Goal: Task Accomplishment & Management: Complete application form

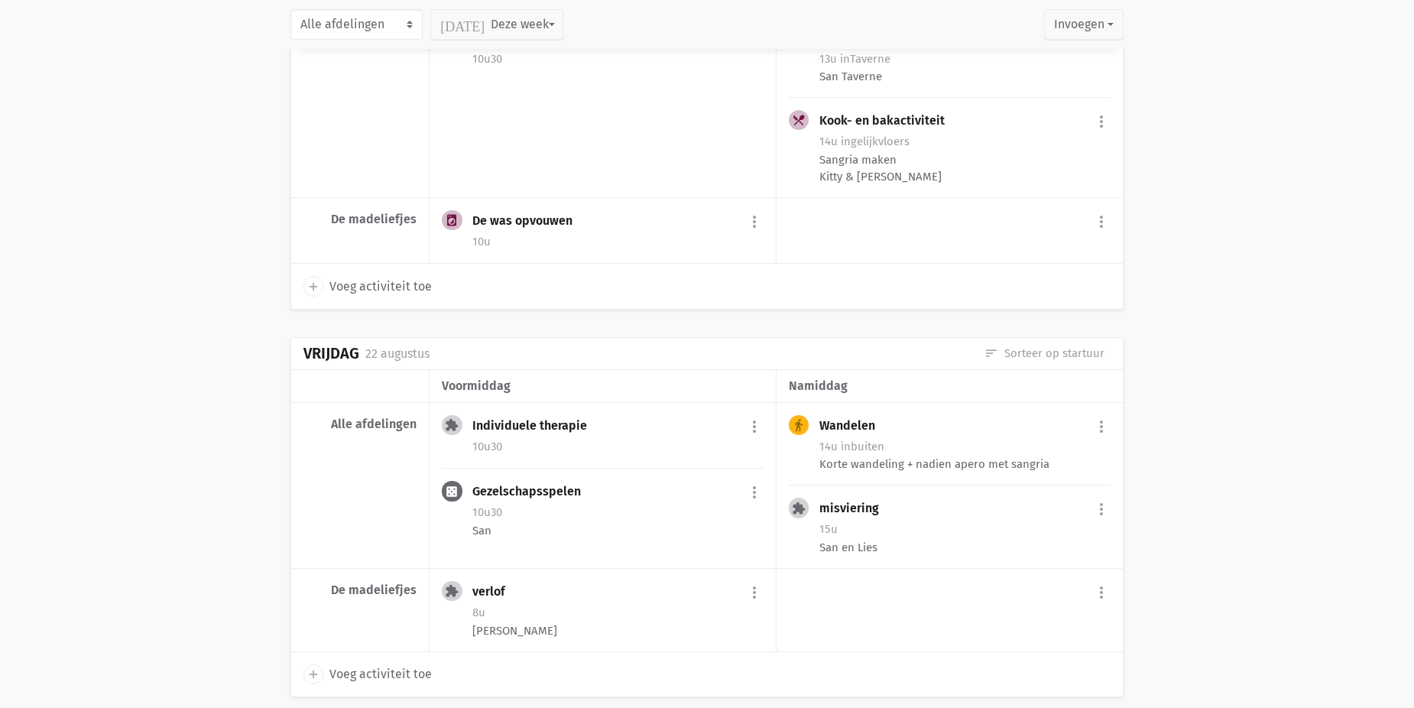
scroll to position [1146, 0]
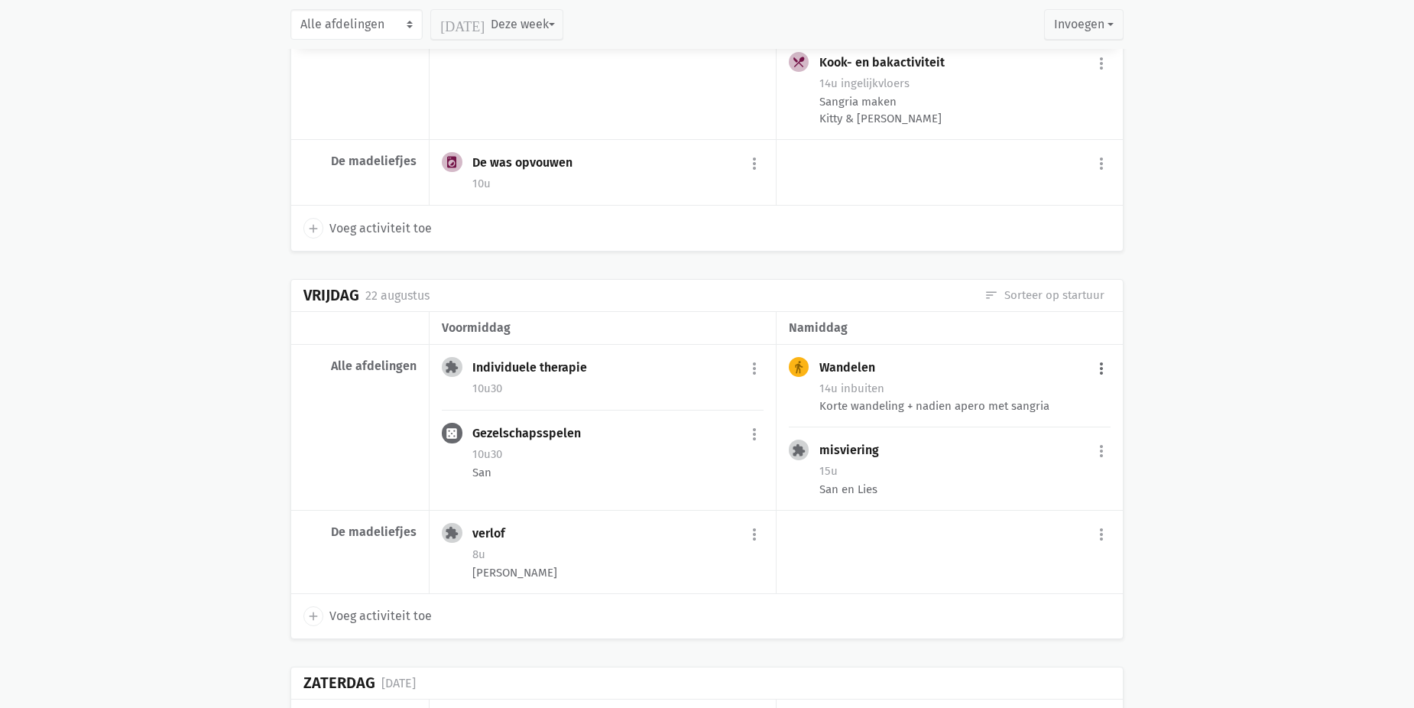
click at [1106, 366] on button "more_vert" at bounding box center [1101, 368] width 18 height 29
drag, startPoint x: 1022, startPoint y: 517, endPoint x: 766, endPoint y: 44, distance: 537.5
click at [1022, 517] on link "delete Verwijder" at bounding box center [1051, 517] width 157 height 26
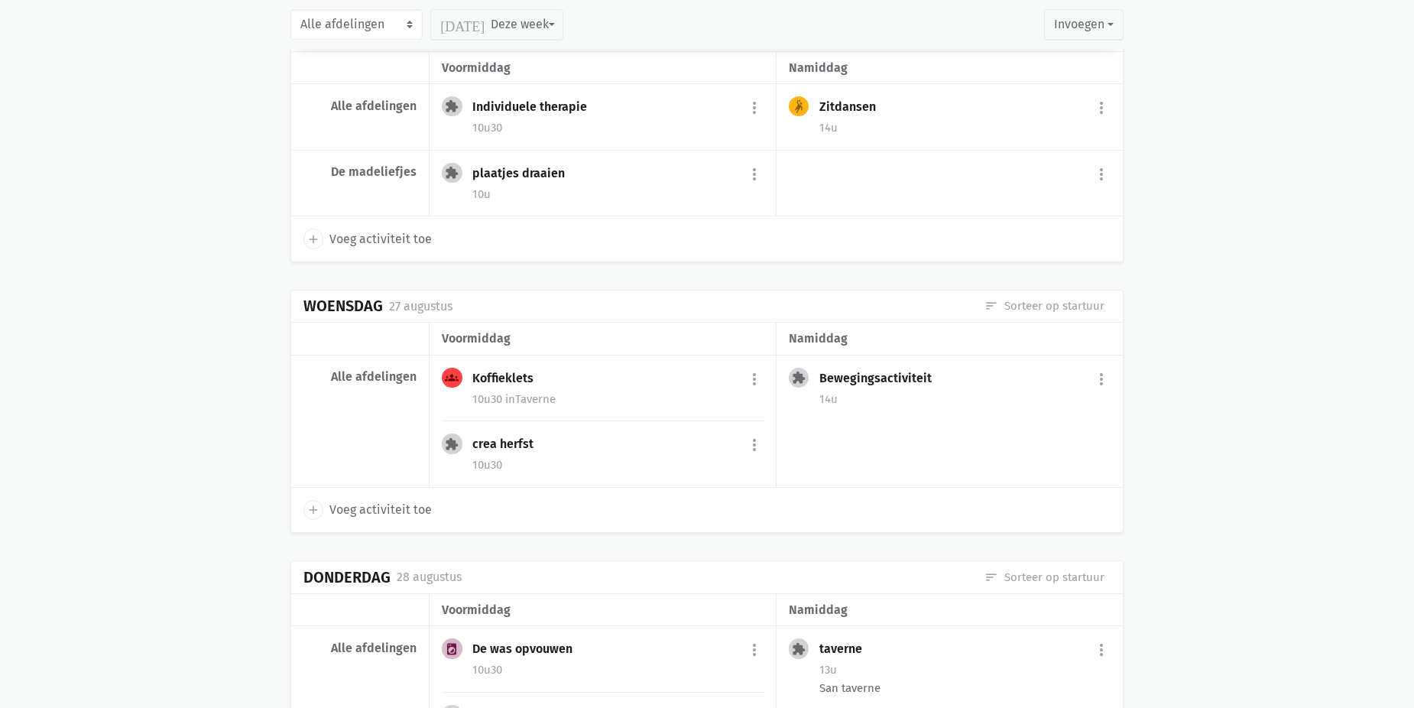
scroll to position [2675, 0]
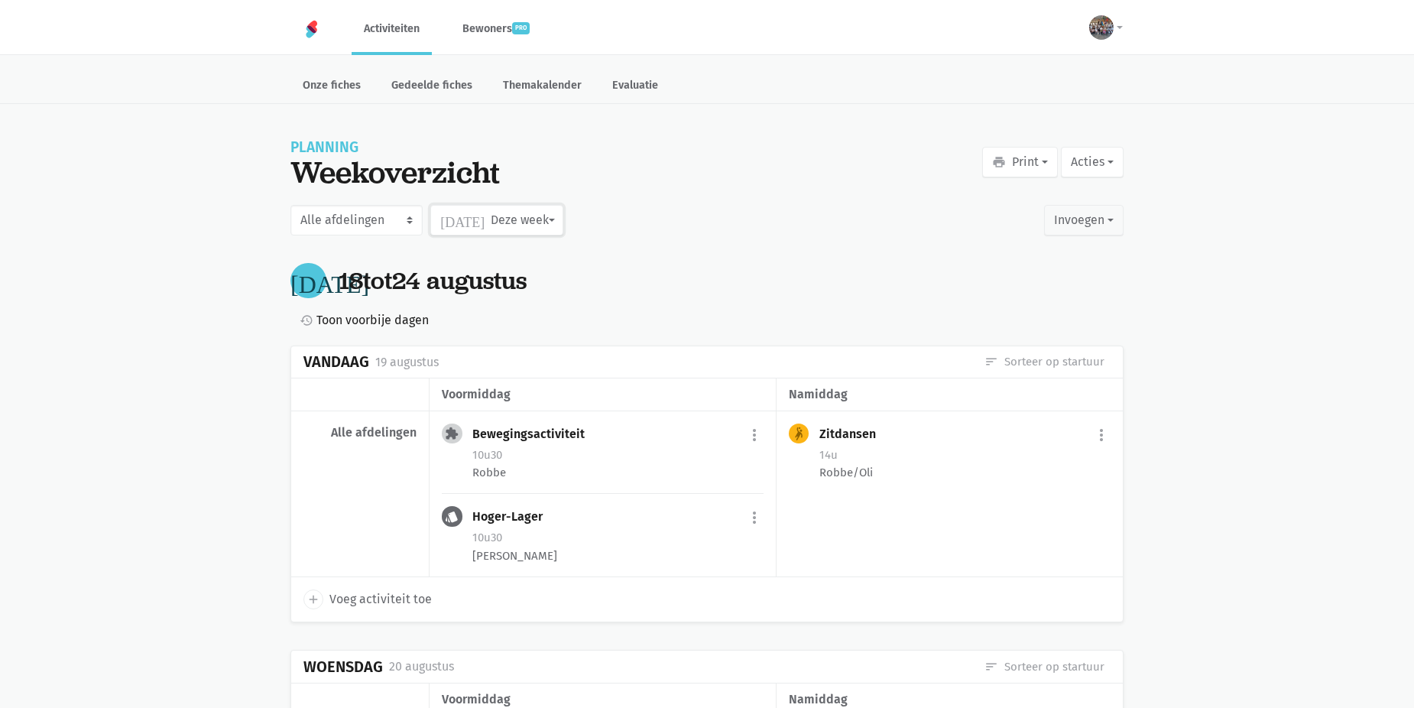
click at [541, 218] on button "[DATE] Deze week" at bounding box center [496, 220] width 132 height 31
click at [479, 362] on label "September" at bounding box center [480, 362] width 99 height 26
click at [0, 0] on input "September" at bounding box center [0, 0] width 0 height 0
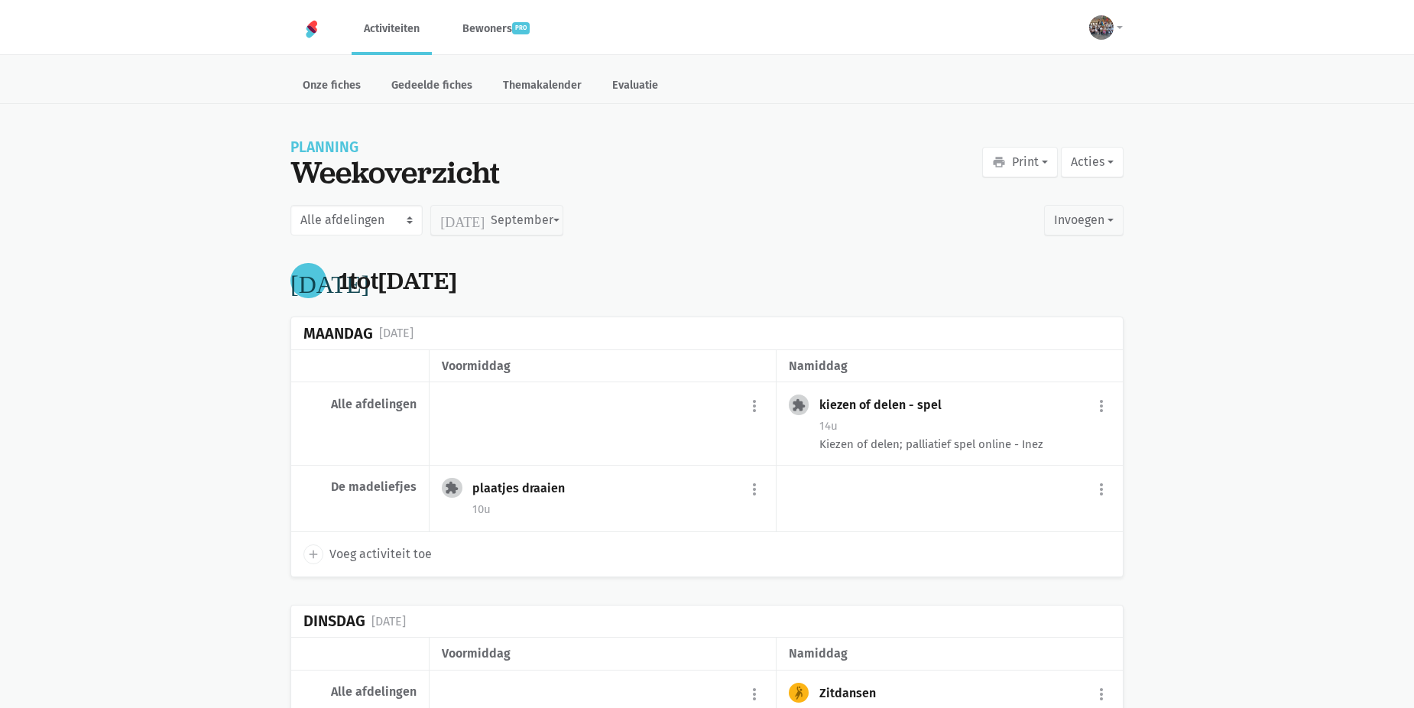
click at [384, 549] on span "Voeg activiteit toe" at bounding box center [380, 554] width 102 height 20
select select "14:00"
select select "15:00"
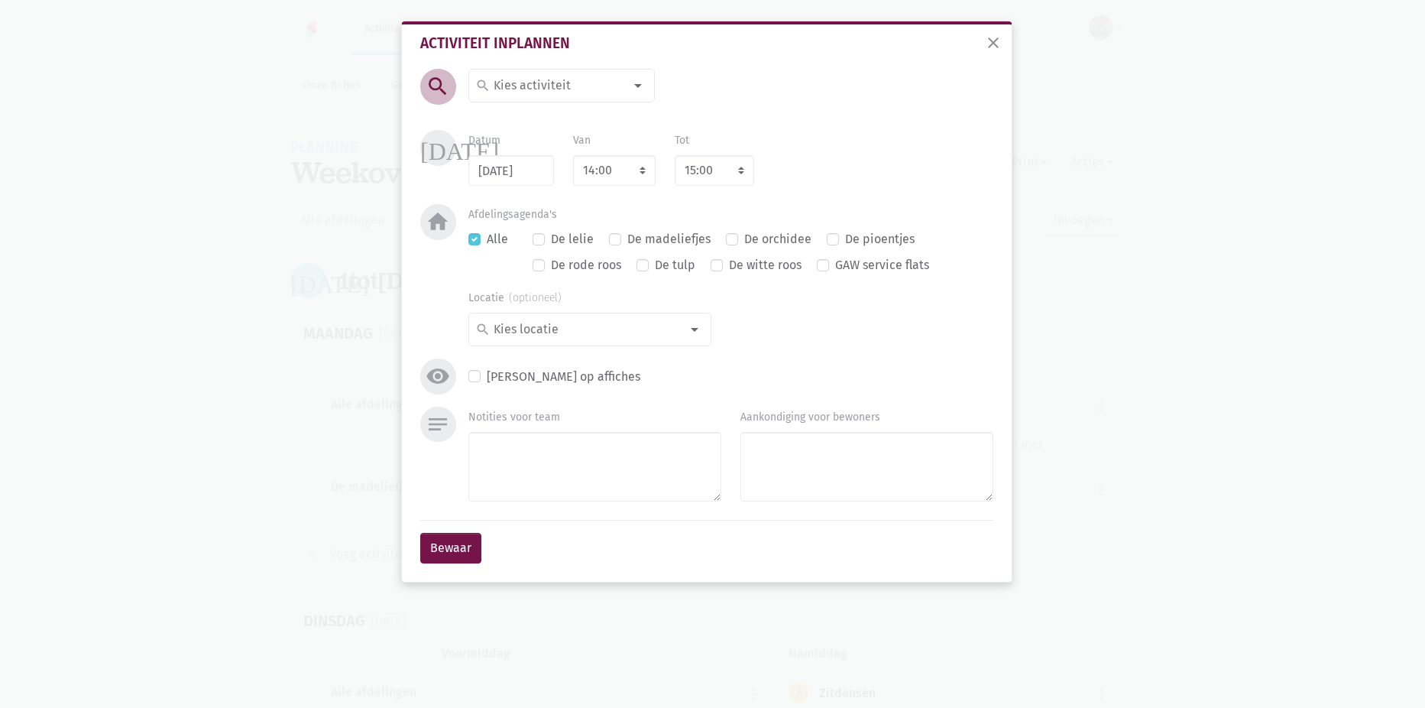
click at [565, 87] on input at bounding box center [557, 86] width 132 height 20
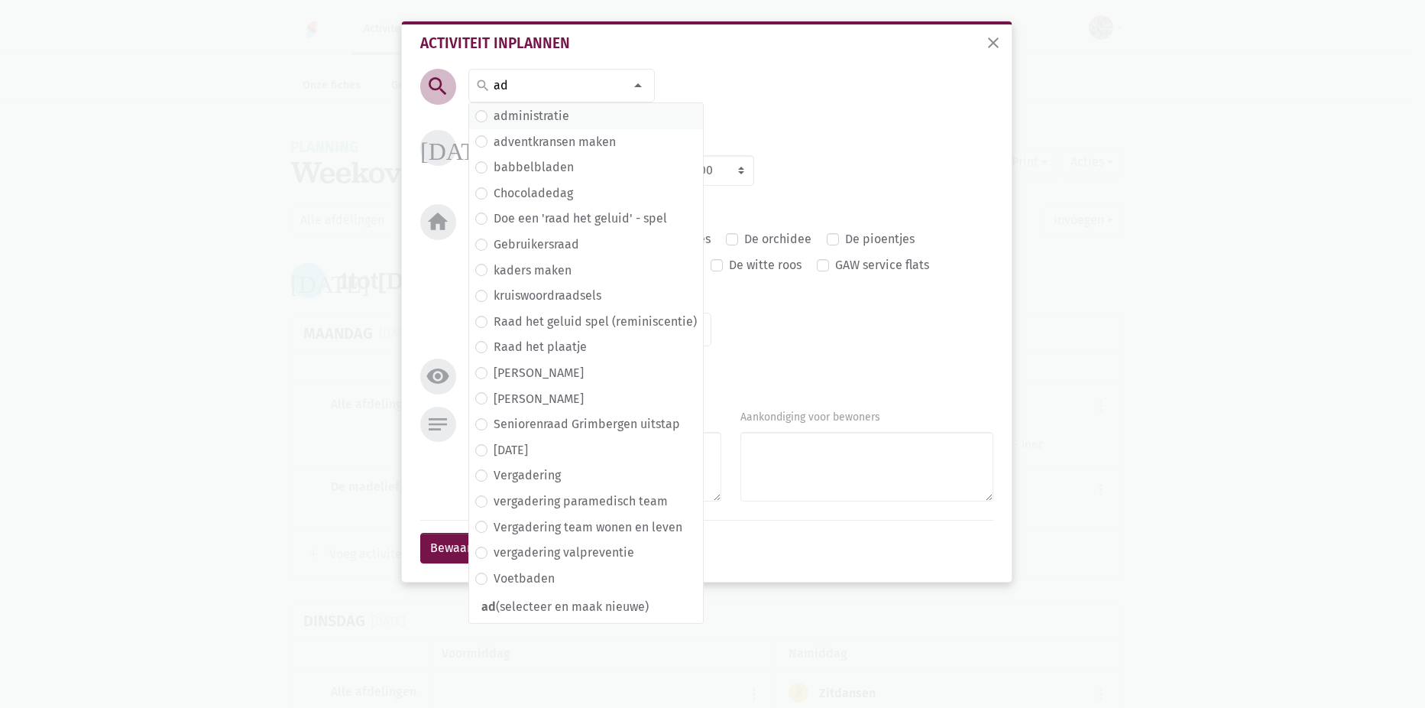
type input "ad"
click at [555, 125] on label "administratie" at bounding box center [532, 116] width 76 height 20
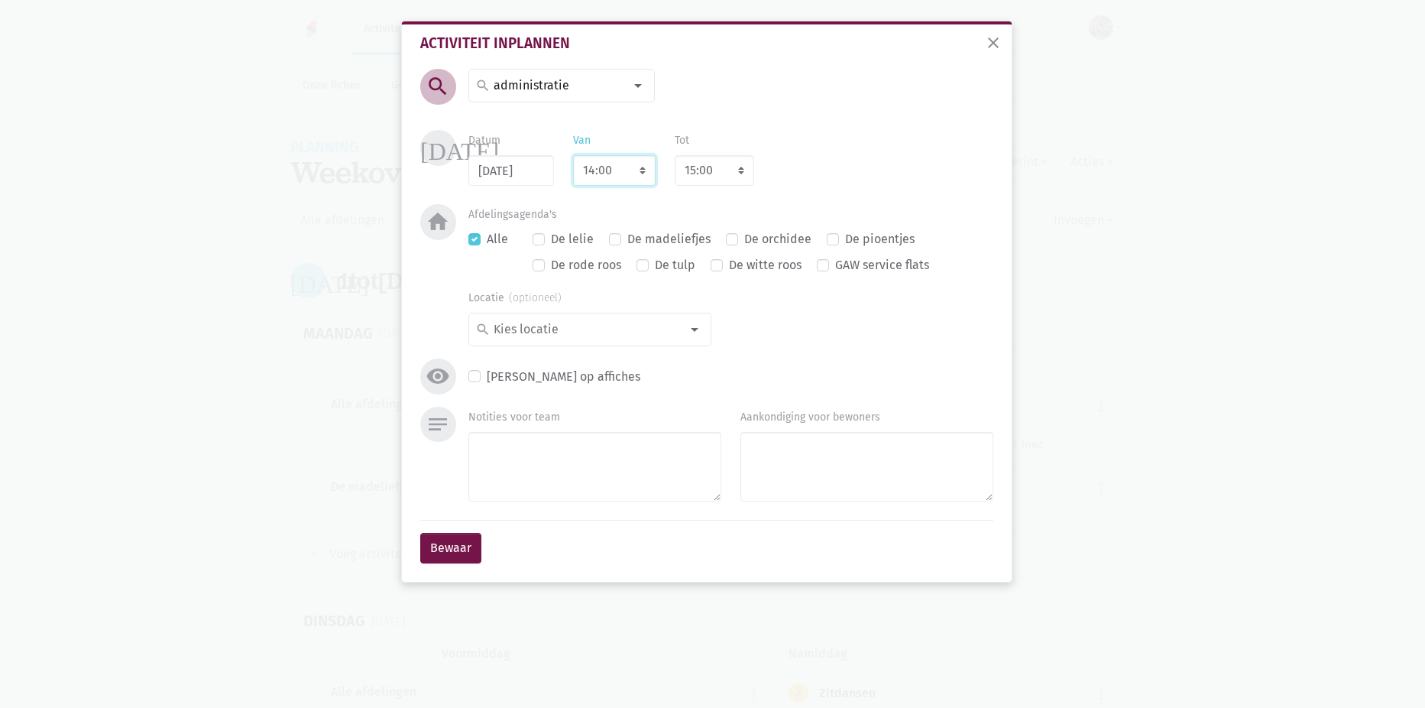
drag, startPoint x: 627, startPoint y: 165, endPoint x: 627, endPoint y: 182, distance: 16.8
click at [627, 165] on select "7:00 7:15 7:30 7:45 8:00 8:15 8:30 8:45 9:00 9:15 9:30 9:45 10:00 10:15 10:30 1…" at bounding box center [614, 170] width 83 height 31
select select "7:00"
click at [573, 155] on select "7:00 7:15 7:30 7:45 8:00 8:15 8:30 8:45 9:00 9:15 9:30 9:45 10:00 10:15 10:30 1…" at bounding box center [614, 170] width 83 height 31
select select "8:00"
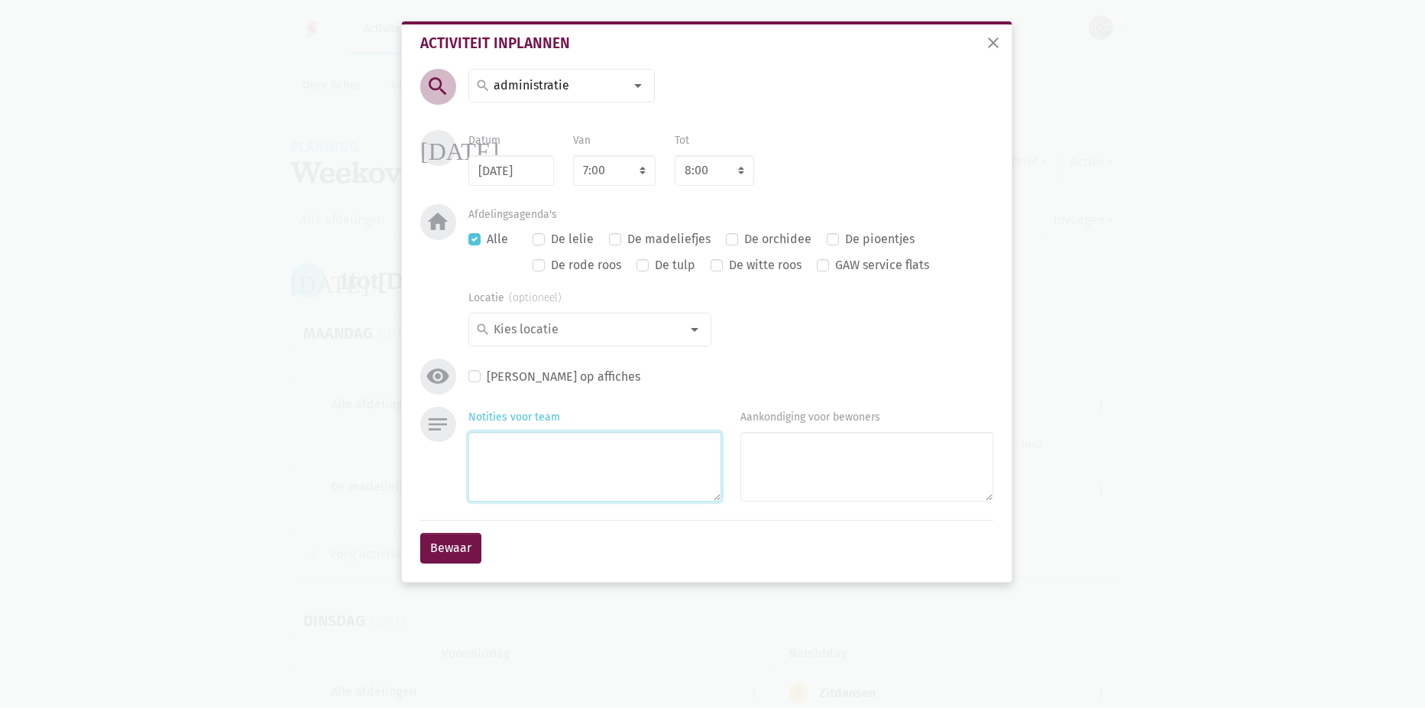
click at [580, 475] on textarea "Notities voor team" at bounding box center [594, 467] width 253 height 70
type textarea "Nieuwe collega?"
click at [455, 552] on button "Bewaar" at bounding box center [450, 548] width 61 height 31
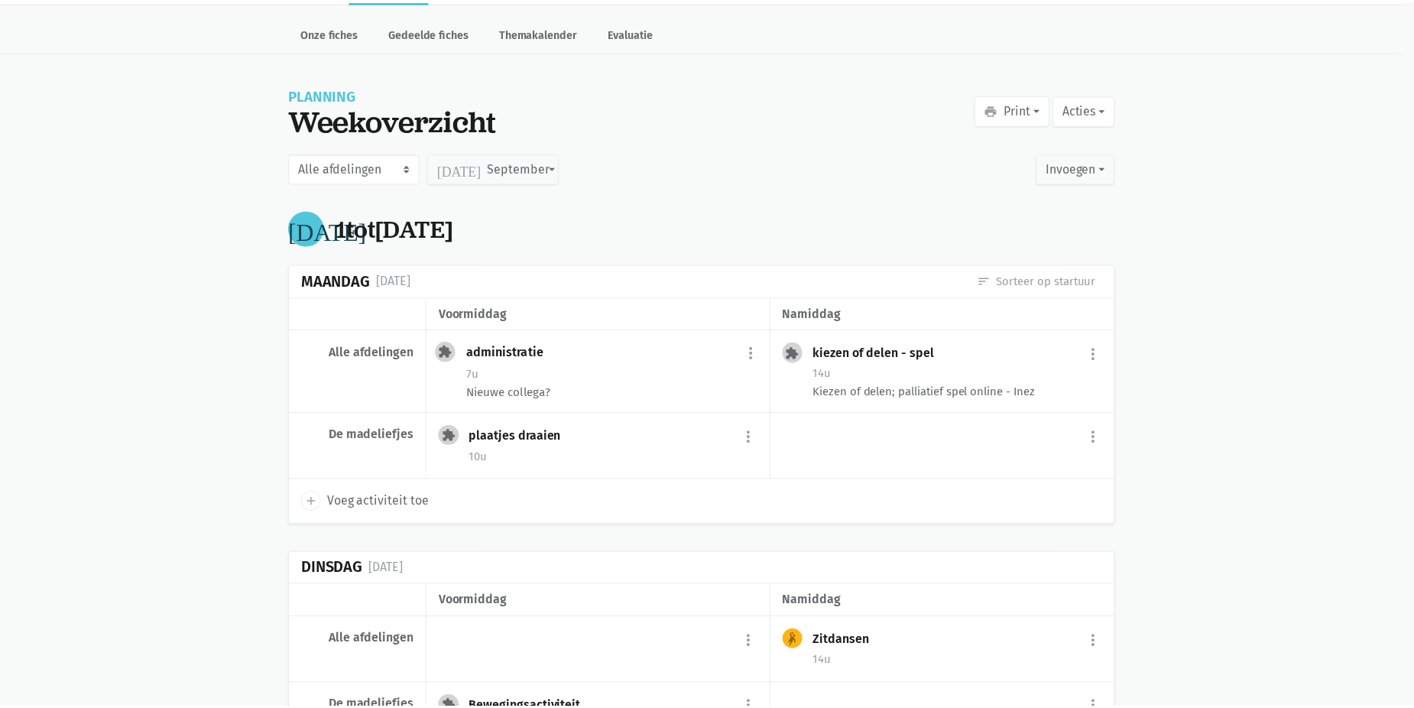
scroll to position [57, 0]
